Goal: Use online tool/utility: Use online tool/utility

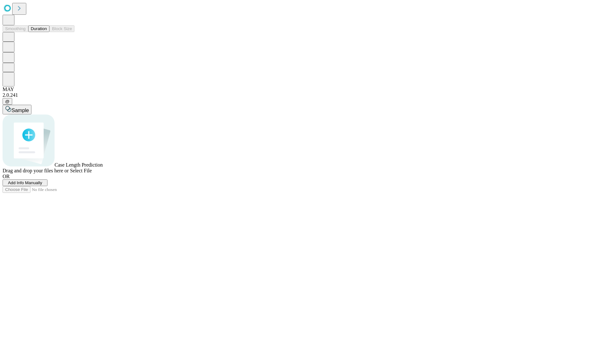
click at [47, 32] on button "Duration" at bounding box center [38, 28] width 21 height 7
click at [29, 108] on span "Sample" at bounding box center [20, 110] width 17 height 5
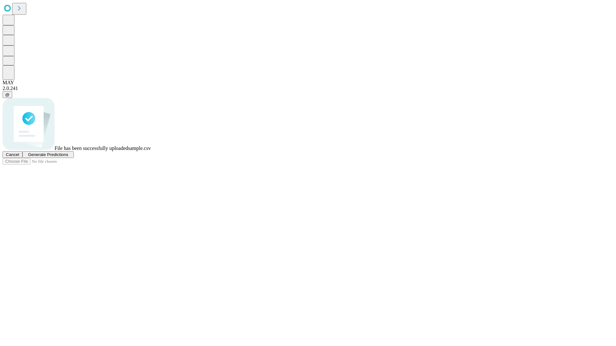
click at [68, 157] on span "Generate Predictions" at bounding box center [48, 154] width 40 height 5
